Goal: Task Accomplishment & Management: Manage account settings

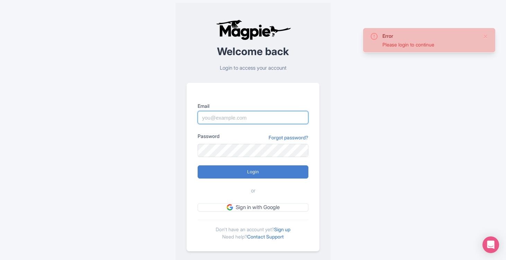
type input "[PERSON_NAME][EMAIL_ADDRESS][DOMAIN_NAME]"
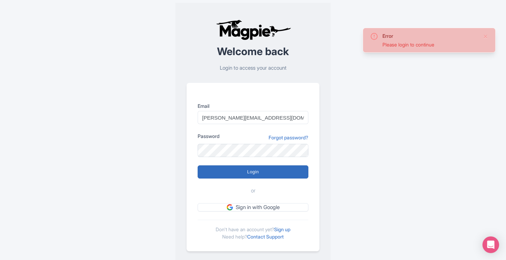
click at [227, 171] on input "Login" at bounding box center [253, 171] width 111 height 13
type input "Logging in..."
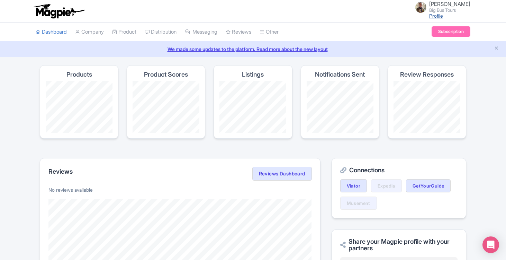
click at [437, 16] on link "Profile" at bounding box center [436, 16] width 14 height 6
click at [444, 32] on link "Subscription" at bounding box center [451, 31] width 39 height 10
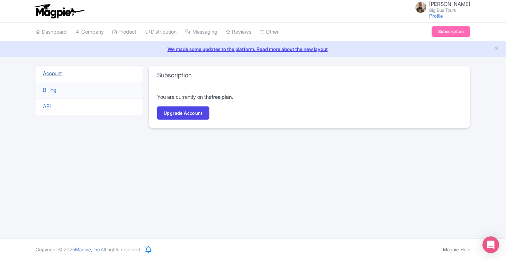
click at [51, 73] on link "Account" at bounding box center [52, 73] width 19 height 7
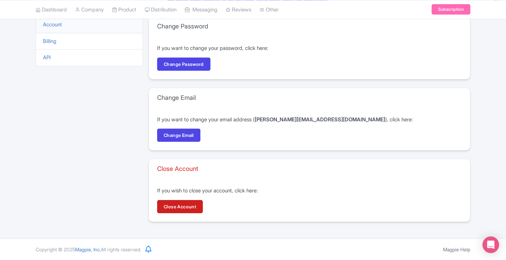
scroll to position [48, 0]
